Goal: Book appointment/travel/reservation

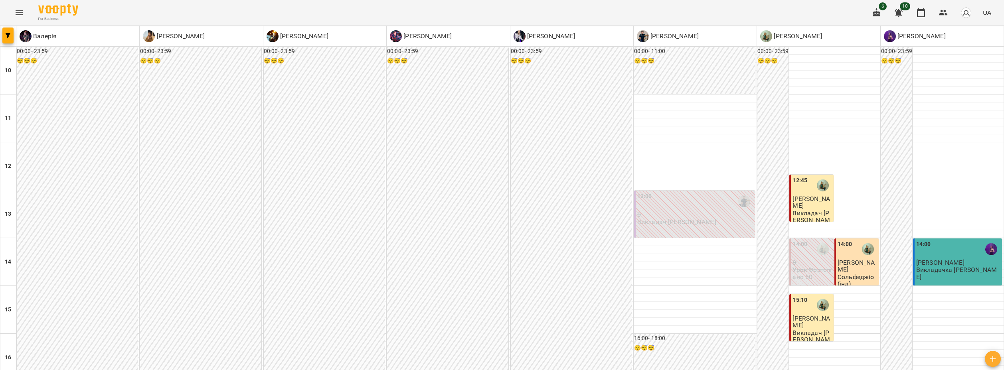
scroll to position [279, 0]
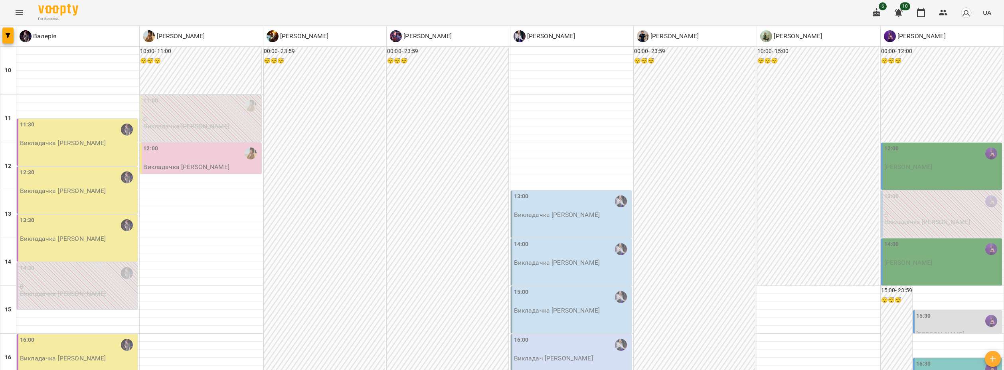
scroll to position [160, 0]
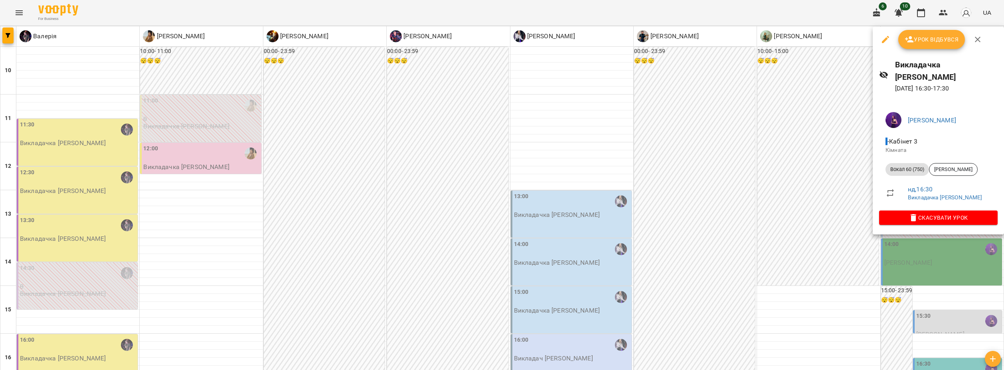
click at [985, 277] on div at bounding box center [502, 185] width 1004 height 370
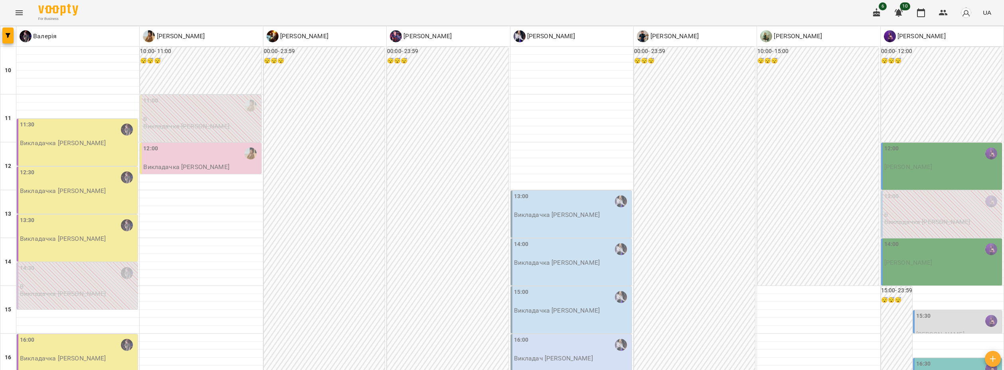
click at [943, 312] on div "15:30" at bounding box center [958, 321] width 84 height 19
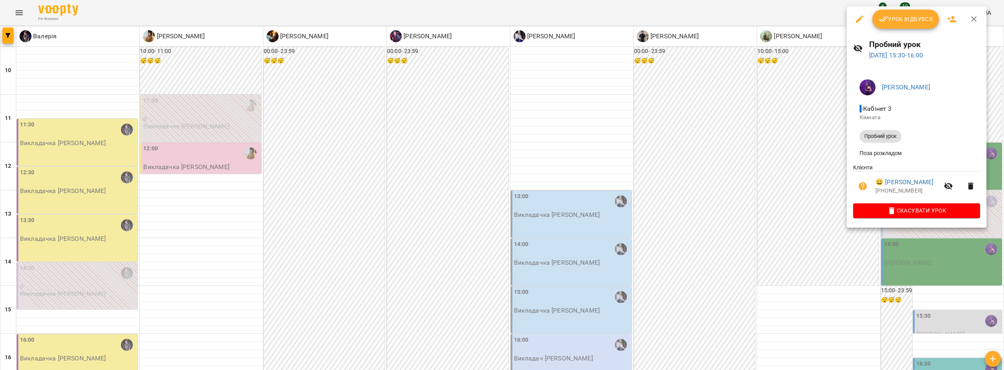
click at [800, 168] on div at bounding box center [502, 185] width 1004 height 370
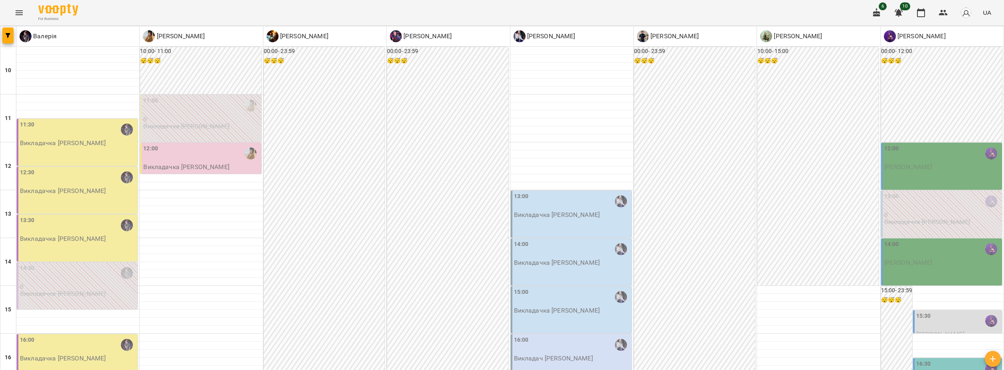
scroll to position [40, 0]
click at [574, 192] on div "13:00 Викладачка [PERSON_NAME]" at bounding box center [572, 205] width 116 height 26
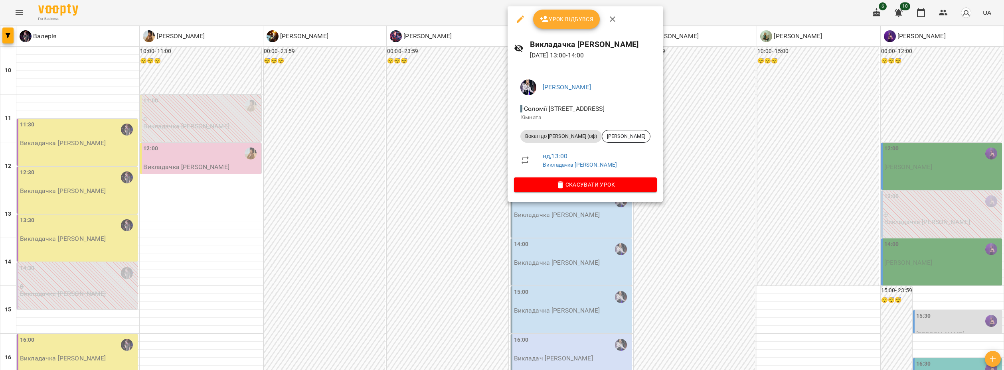
click at [757, 252] on div at bounding box center [502, 185] width 1004 height 370
